Goal: Answer question/provide support: Share knowledge or assist other users

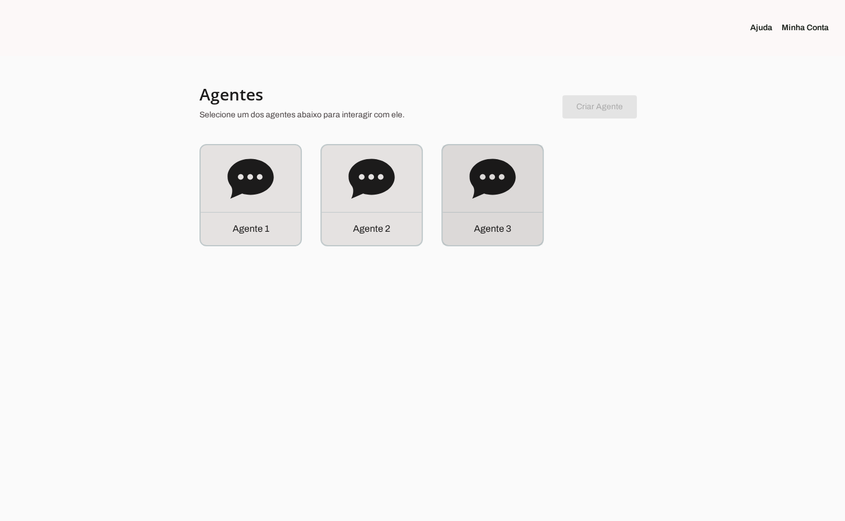
click at [483, 222] on p "Agente 3" at bounding box center [492, 229] width 37 height 14
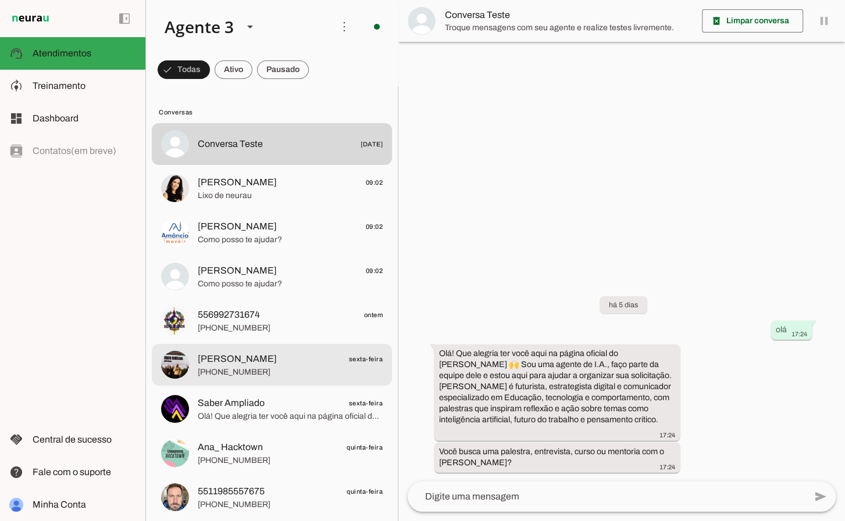
click at [222, 165] on md-item "[PERSON_NAME] sexta-feira [PHONE_NUMBER]" at bounding box center [272, 144] width 240 height 42
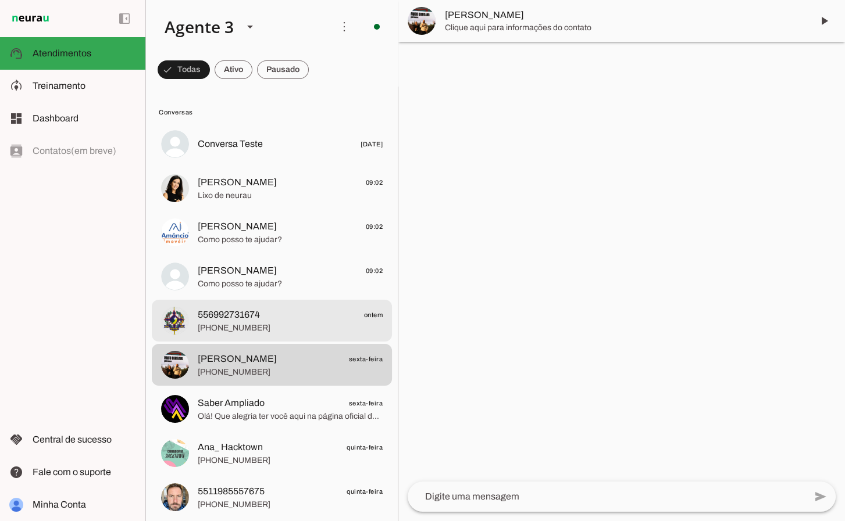
click at [229, 321] on span "556992731674" at bounding box center [229, 315] width 62 height 14
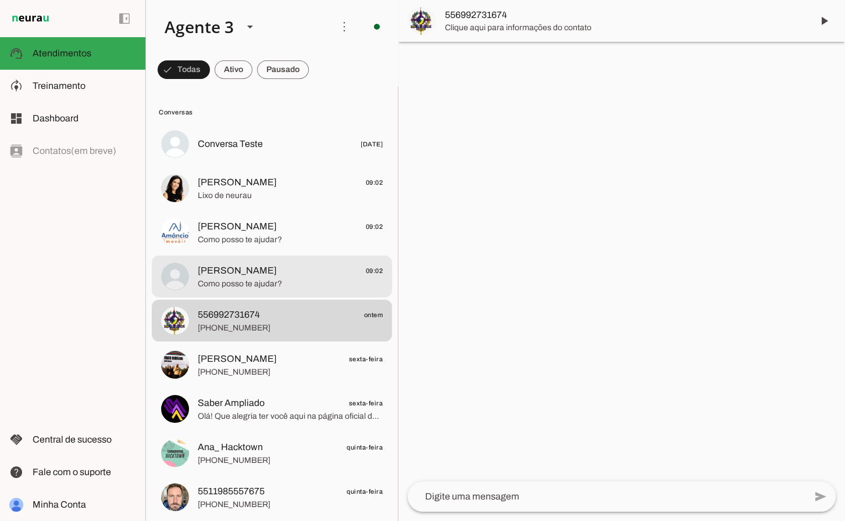
click at [234, 284] on span "Como posso te ajudar?" at bounding box center [290, 284] width 185 height 12
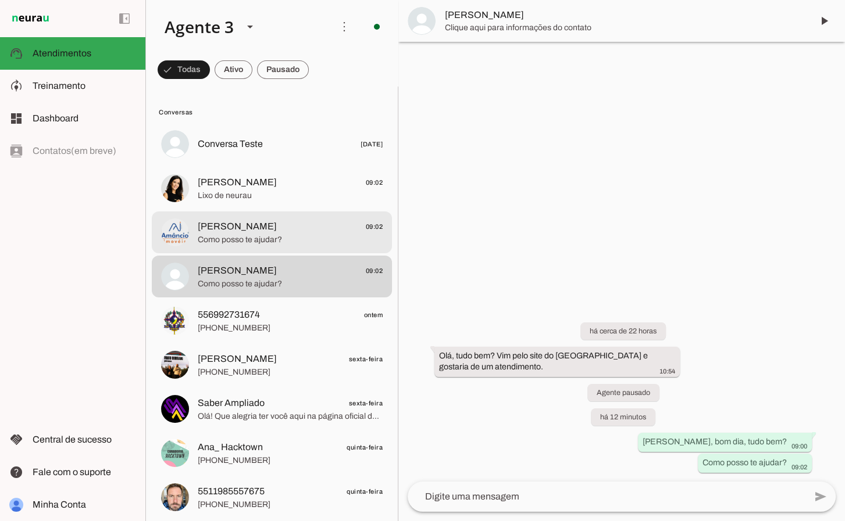
click at [234, 165] on md-item "[PERSON_NAME] 09:02 Como posso te ajudar?" at bounding box center [272, 144] width 240 height 42
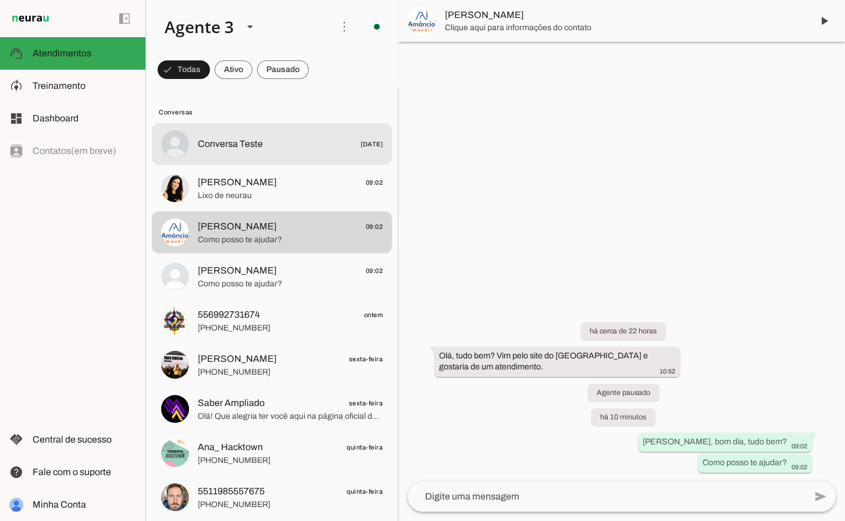
click at [245, 158] on md-item "Conversa Teste [DATE]" at bounding box center [272, 144] width 240 height 42
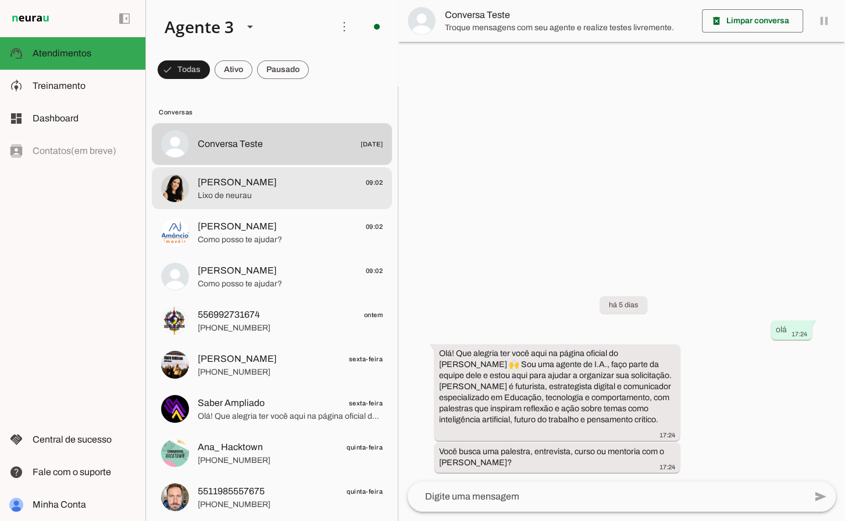
click at [230, 197] on span "Lixo de neurau" at bounding box center [290, 196] width 185 height 12
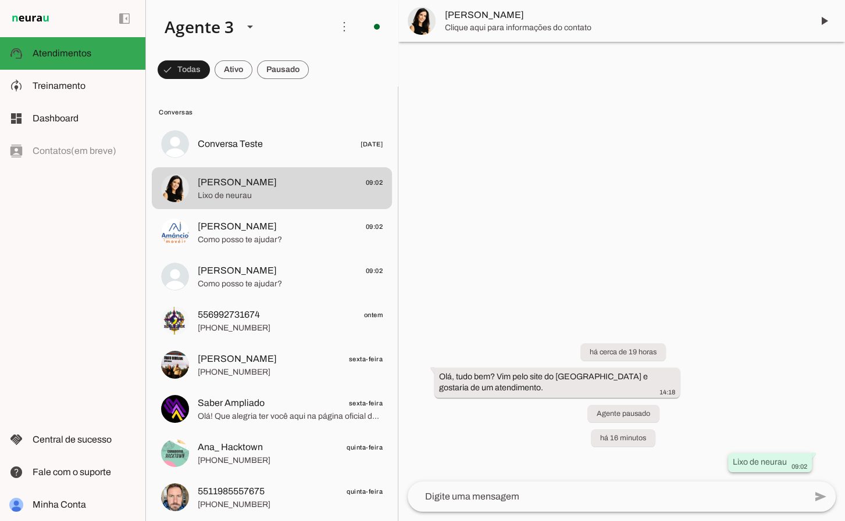
click at [802, 462] on footer "09:02" at bounding box center [798, 466] width 17 height 9
drag, startPoint x: 802, startPoint y: 462, endPoint x: 791, endPoint y: 462, distance: 11.6
click at [791, 462] on footer "09:02" at bounding box center [798, 466] width 17 height 9
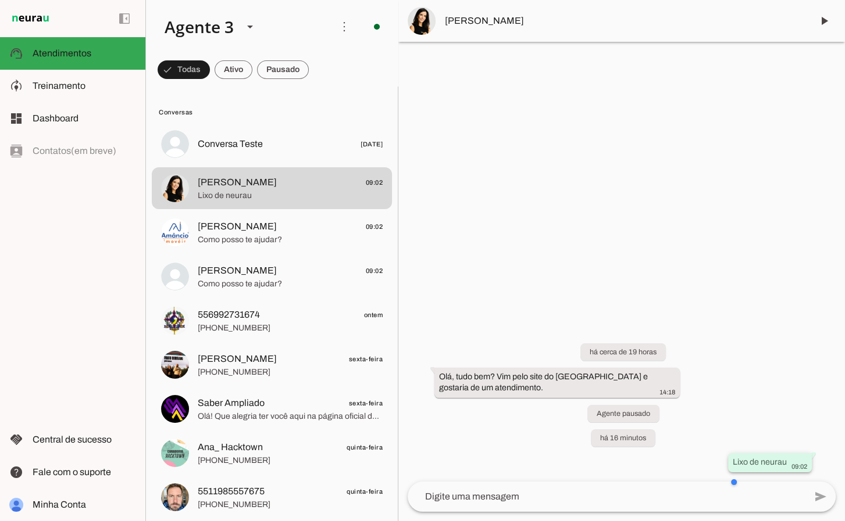
click at [766, 455] on whatsapp-message-bubble "Lixo de neurau 09:02" at bounding box center [770, 462] width 84 height 19
click at [805, 461] on div "Lixo de neurau 09:02" at bounding box center [770, 464] width 74 height 15
